Goal: Task Accomplishment & Management: Manage account settings

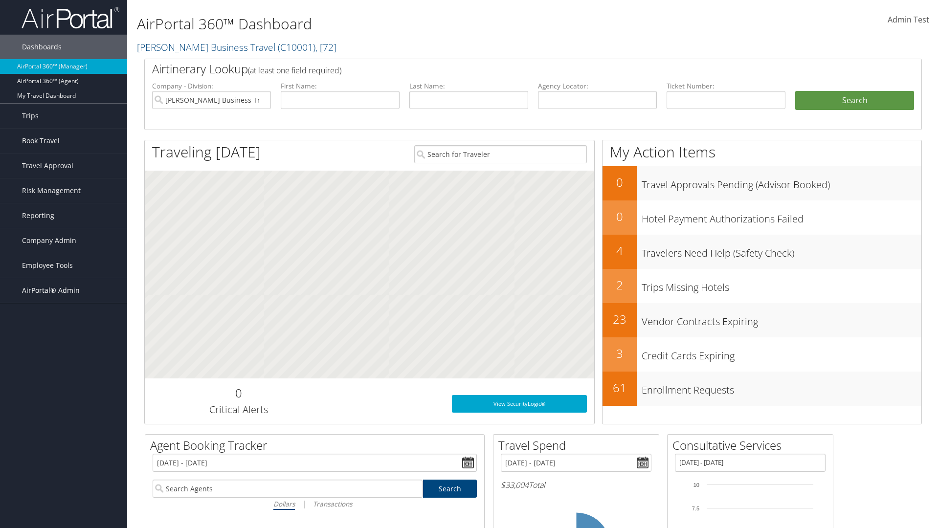
click at [64, 291] on span "AirPortal® Admin" at bounding box center [51, 290] width 58 height 24
click at [64, 325] on link "Vendor Profiles" at bounding box center [63, 324] width 127 height 15
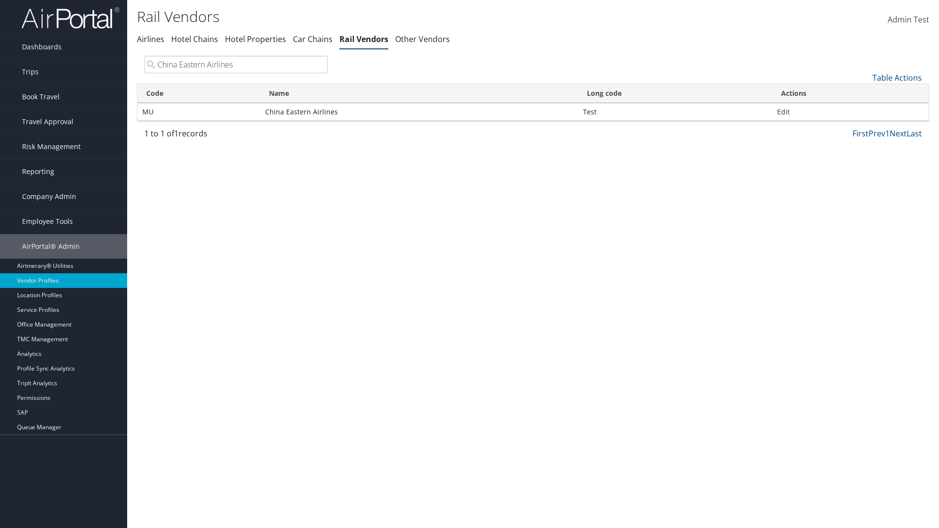
type input "China Eastern Airlines"
click at [784, 112] on link "Edit" at bounding box center [783, 111] width 13 height 9
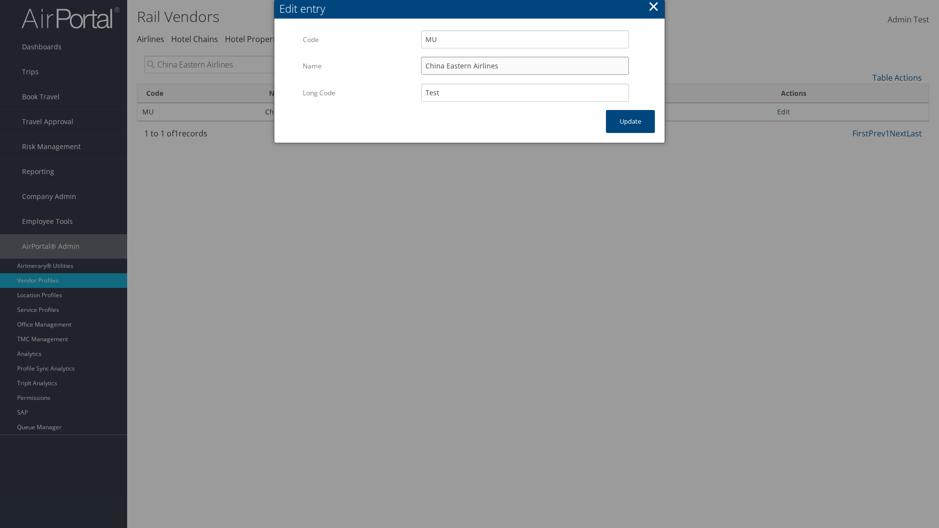
click at [525, 66] on input "China Eastern Airlines" at bounding box center [525, 66] width 208 height 18
type input "China Eastern Airlines"
click at [525, 92] on input "Test" at bounding box center [525, 93] width 208 height 18
